Goal: Task Accomplishment & Management: Manage account settings

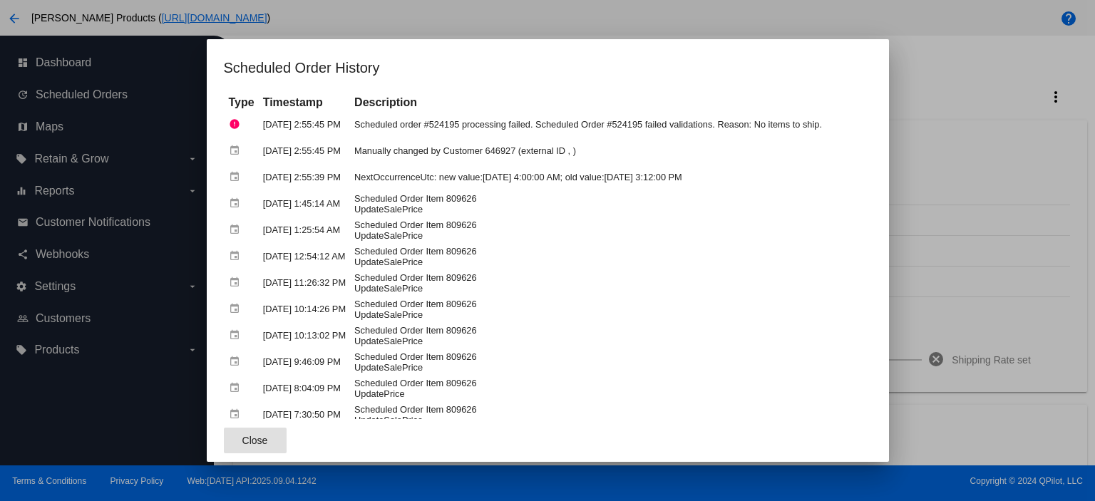
click at [224, 447] on button "Close" at bounding box center [255, 441] width 63 height 26
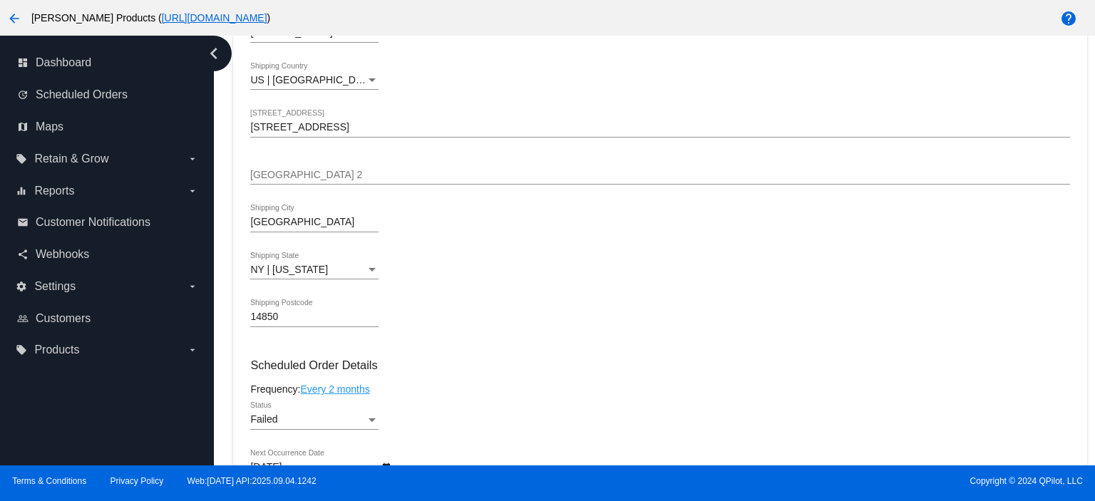
scroll to position [665, 0]
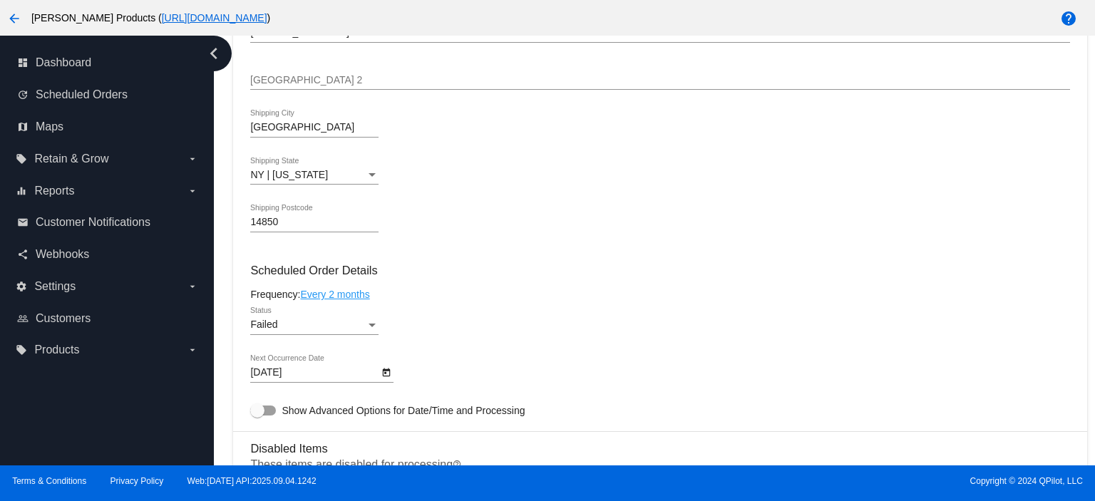
click at [270, 329] on span "Failed" at bounding box center [263, 324] width 27 height 11
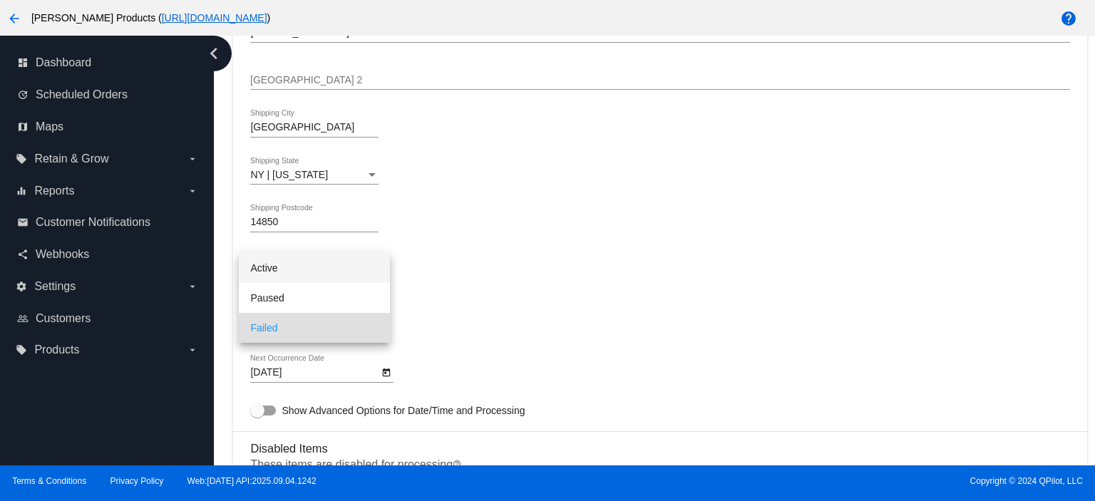
click at [284, 271] on span "Active" at bounding box center [314, 268] width 128 height 30
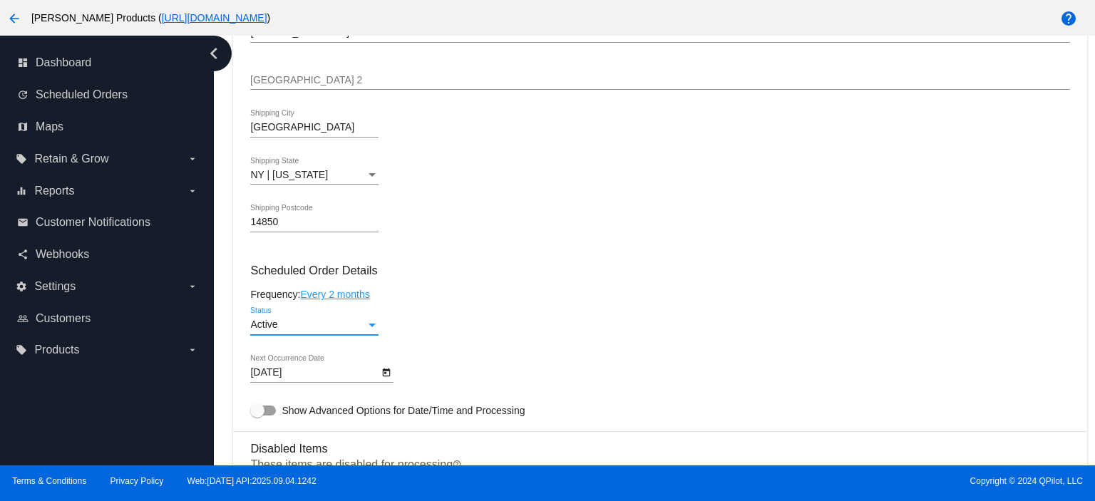
click at [307, 373] on body "arrow_back [PERSON_NAME] Products ( [URL][DOMAIN_NAME] ) help dashboard Dashboa…" at bounding box center [547, 250] width 1095 height 501
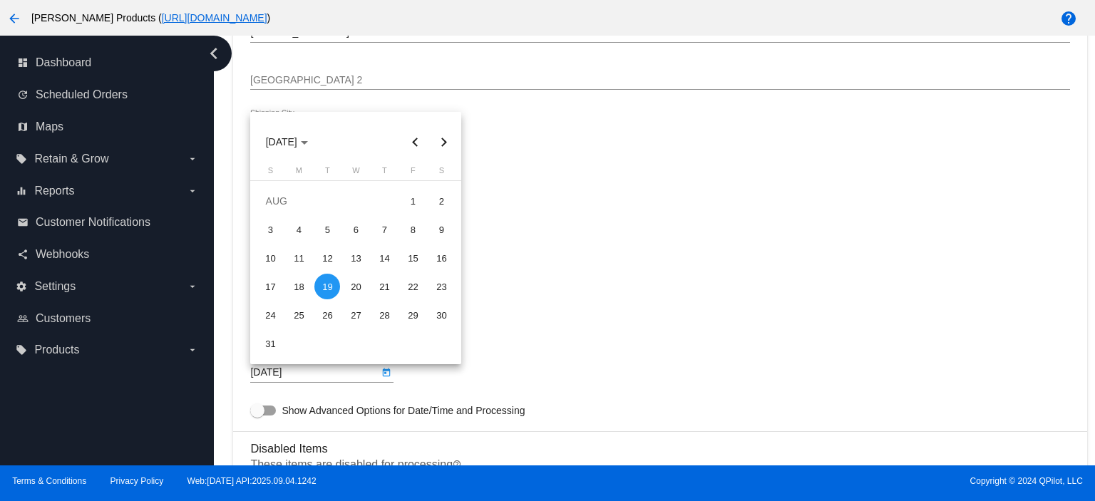
click at [440, 144] on button "Next month" at bounding box center [443, 142] width 29 height 29
click at [294, 282] on div "15" at bounding box center [299, 287] width 26 height 26
type input "[DATE]"
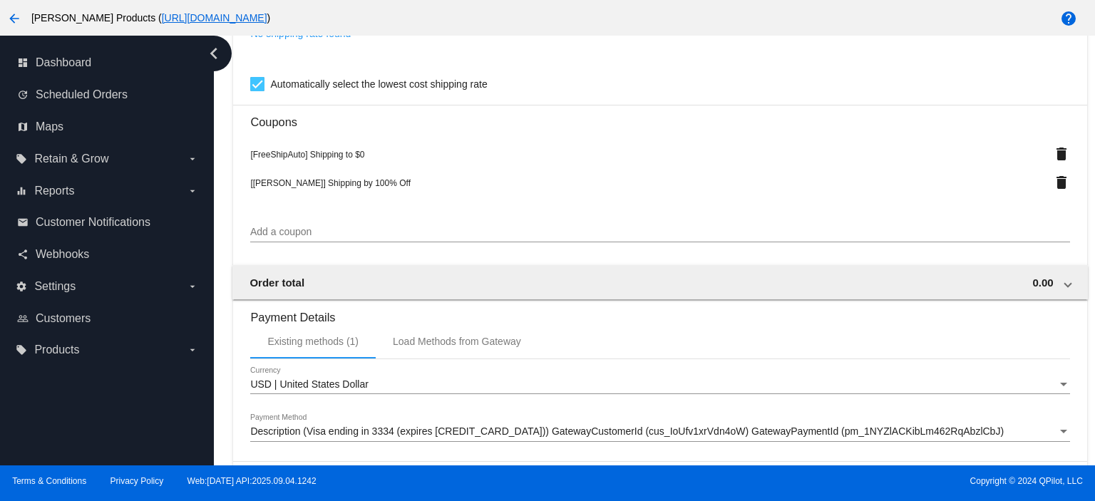
scroll to position [1426, 0]
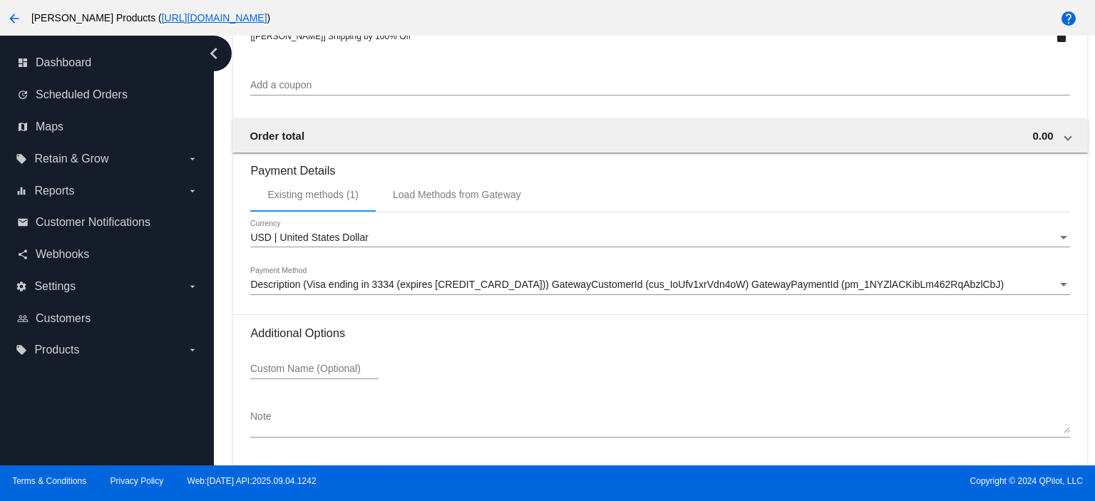
click at [391, 288] on span "Description (Visa ending in 3334 (expires [CREDIT_CARD_DATA])) GatewayCustomerI…" at bounding box center [626, 284] width 753 height 11
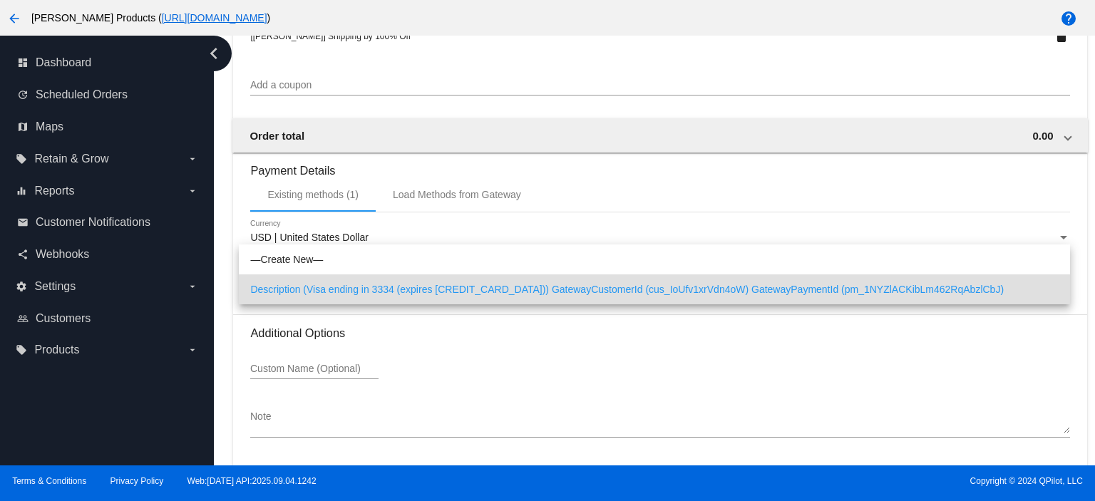
click at [391, 287] on span "Description (Visa ending in 3334 (expires [CREDIT_CARD_DATA])) GatewayCustomerI…" at bounding box center [654, 289] width 808 height 30
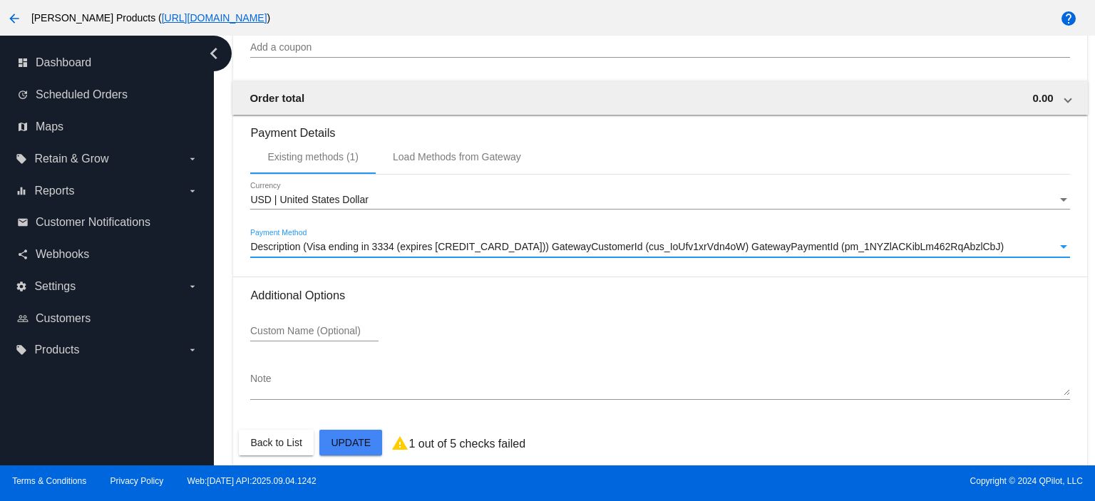
scroll to position [1480, 0]
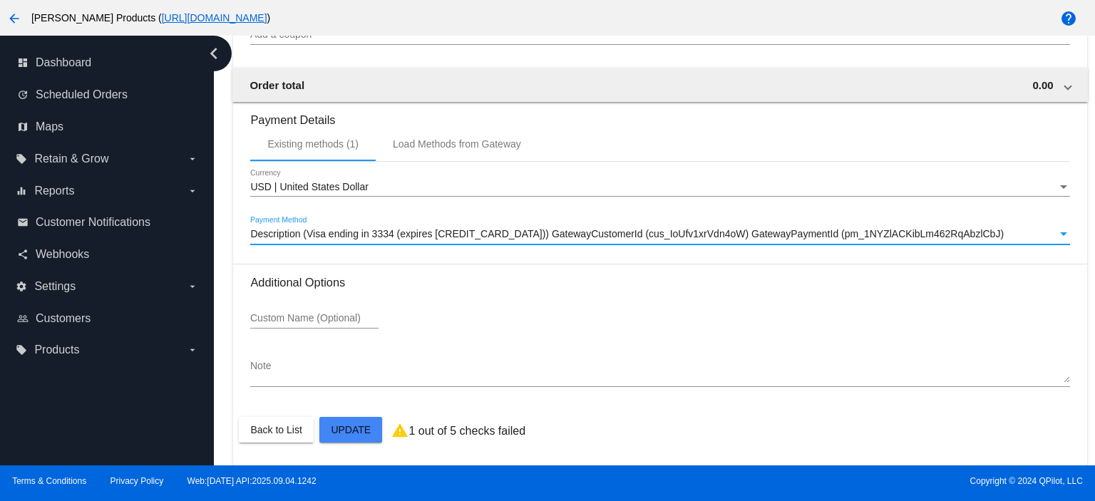
drag, startPoint x: 342, startPoint y: 438, endPoint x: 341, endPoint y: 430, distance: 8.6
